Goal: Information Seeking & Learning: Learn about a topic

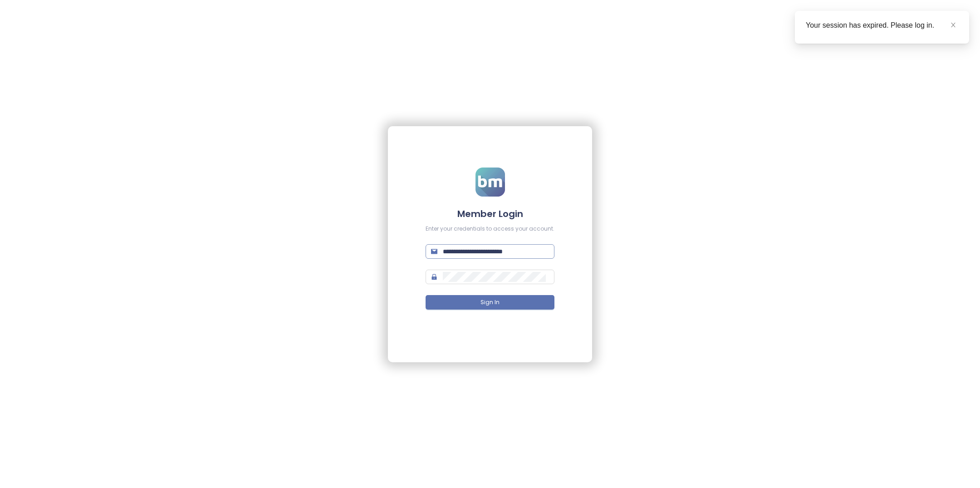
click at [487, 250] on input "**********" at bounding box center [496, 251] width 106 height 10
type input "**********"
click at [517, 305] on button "Sign In" at bounding box center [490, 302] width 129 height 15
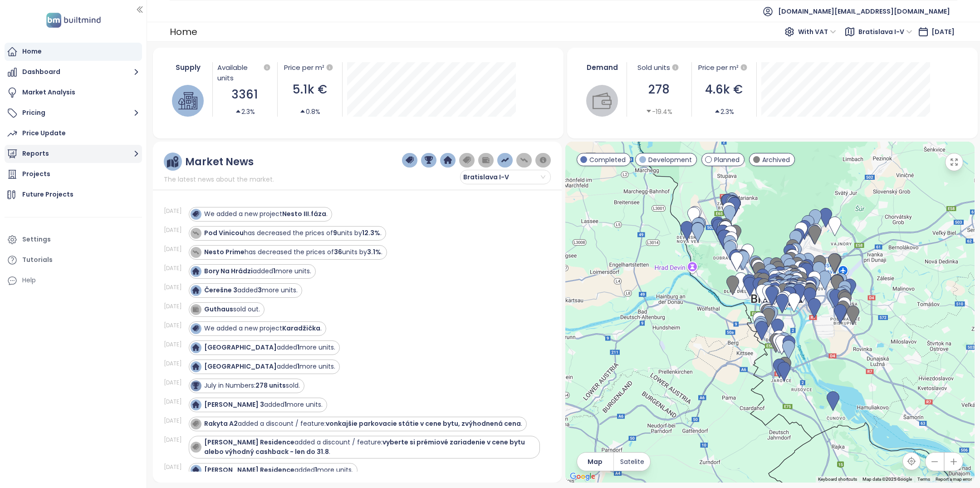
click at [81, 159] on button "Reports" at bounding box center [74, 154] width 138 height 18
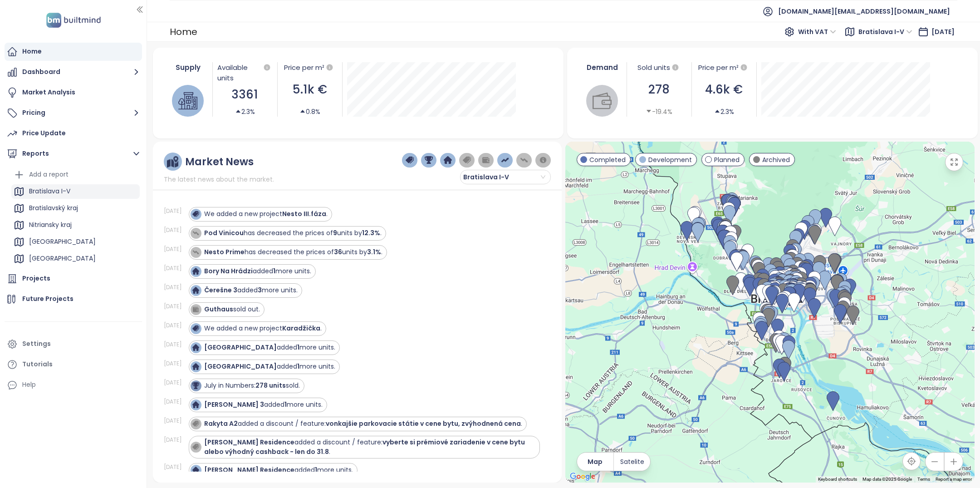
click at [82, 192] on div "Bratislava I-V" at bounding box center [75, 191] width 128 height 15
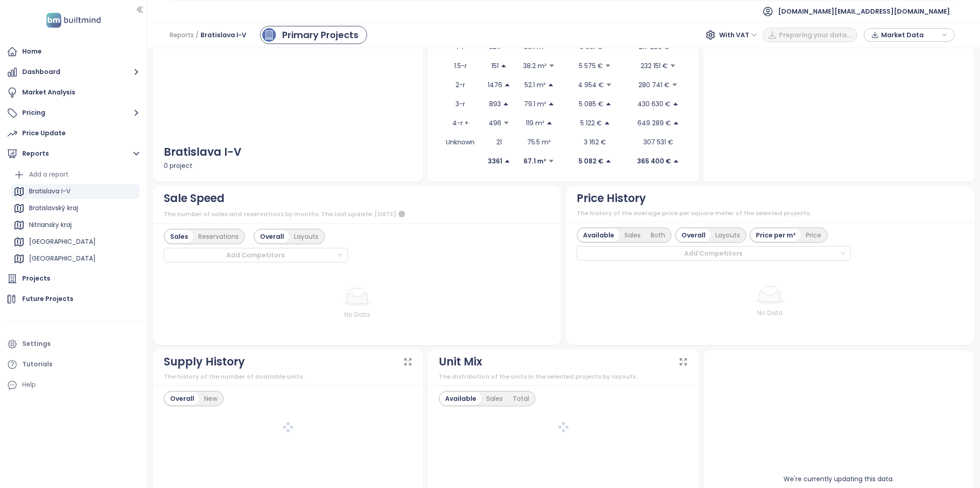
scroll to position [200, 0]
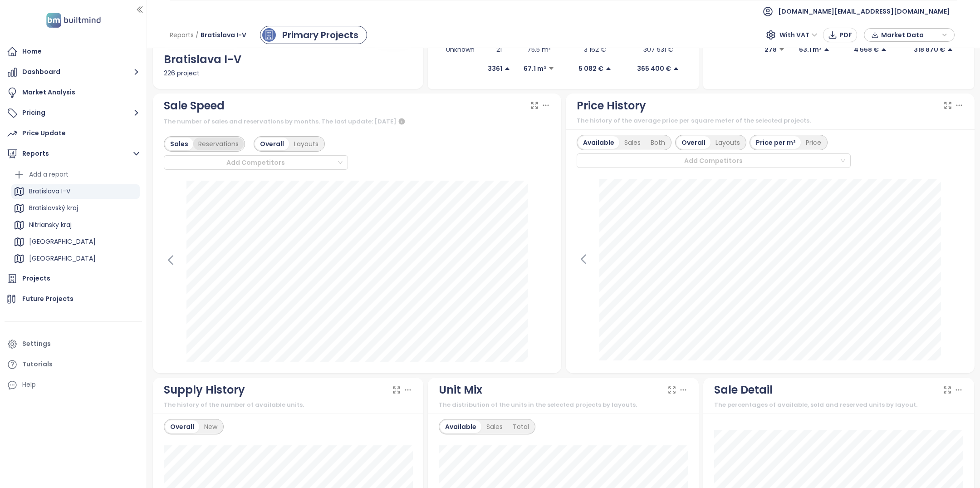
click at [226, 148] on div "Reservations" at bounding box center [218, 144] width 50 height 13
click at [176, 143] on div "Sales" at bounding box center [178, 144] width 26 height 13
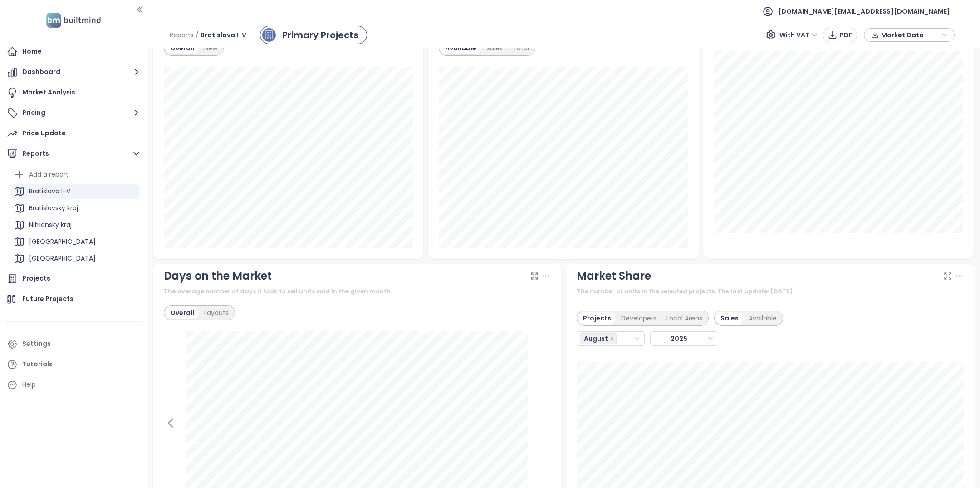
scroll to position [775, 0]
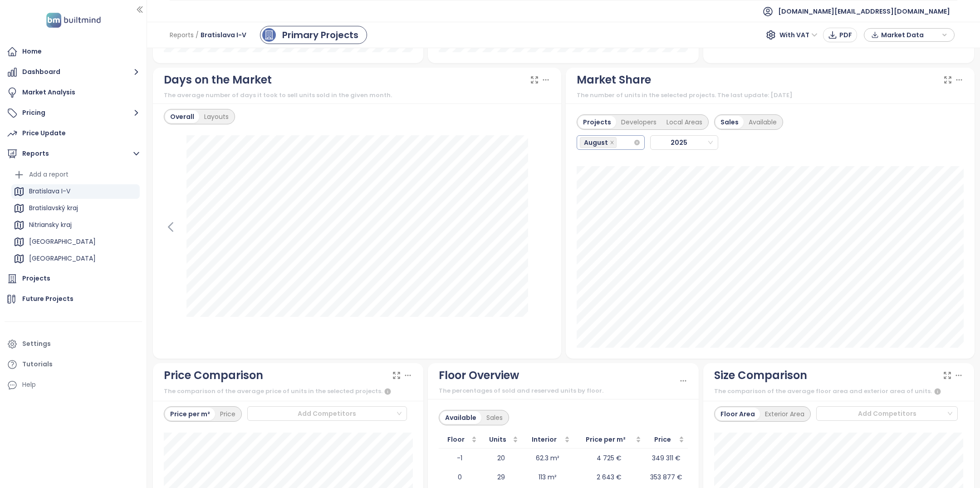
click at [625, 143] on div "August" at bounding box center [607, 142] width 54 height 13
click at [621, 244] on div "July" at bounding box center [610, 246] width 53 height 10
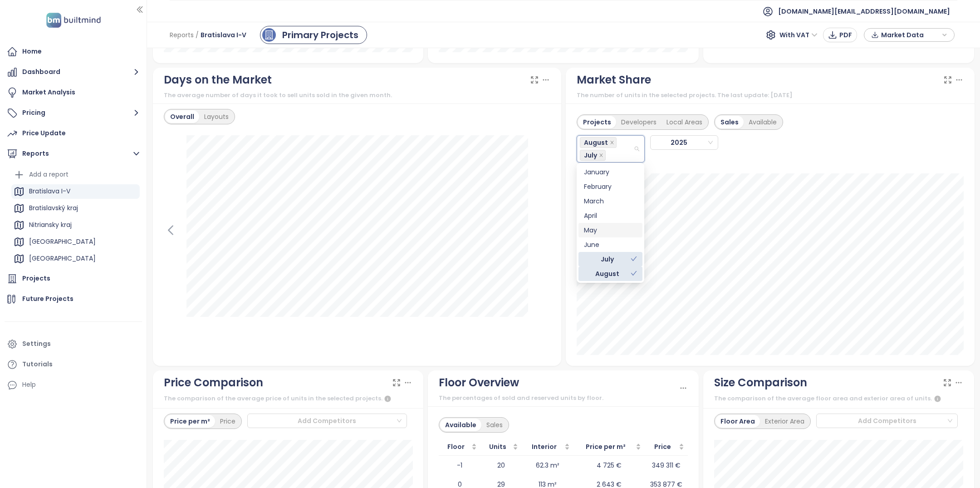
click at [609, 240] on div "June" at bounding box center [610, 245] width 53 height 10
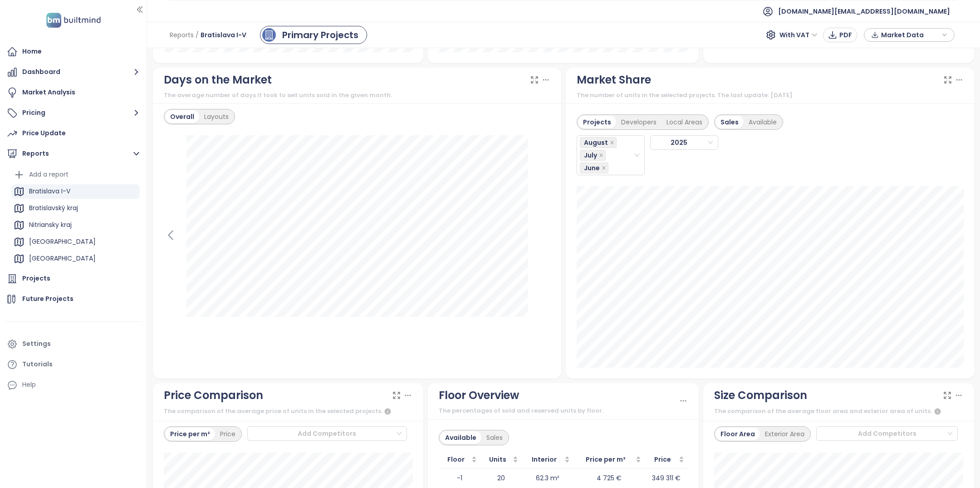
click at [851, 123] on div "Projects Developers Local Areas Sales Available August July [DATE]" at bounding box center [770, 142] width 387 height 66
click at [64, 57] on div "Home" at bounding box center [74, 52] width 138 height 18
